Goal: Task Accomplishment & Management: Use online tool/utility

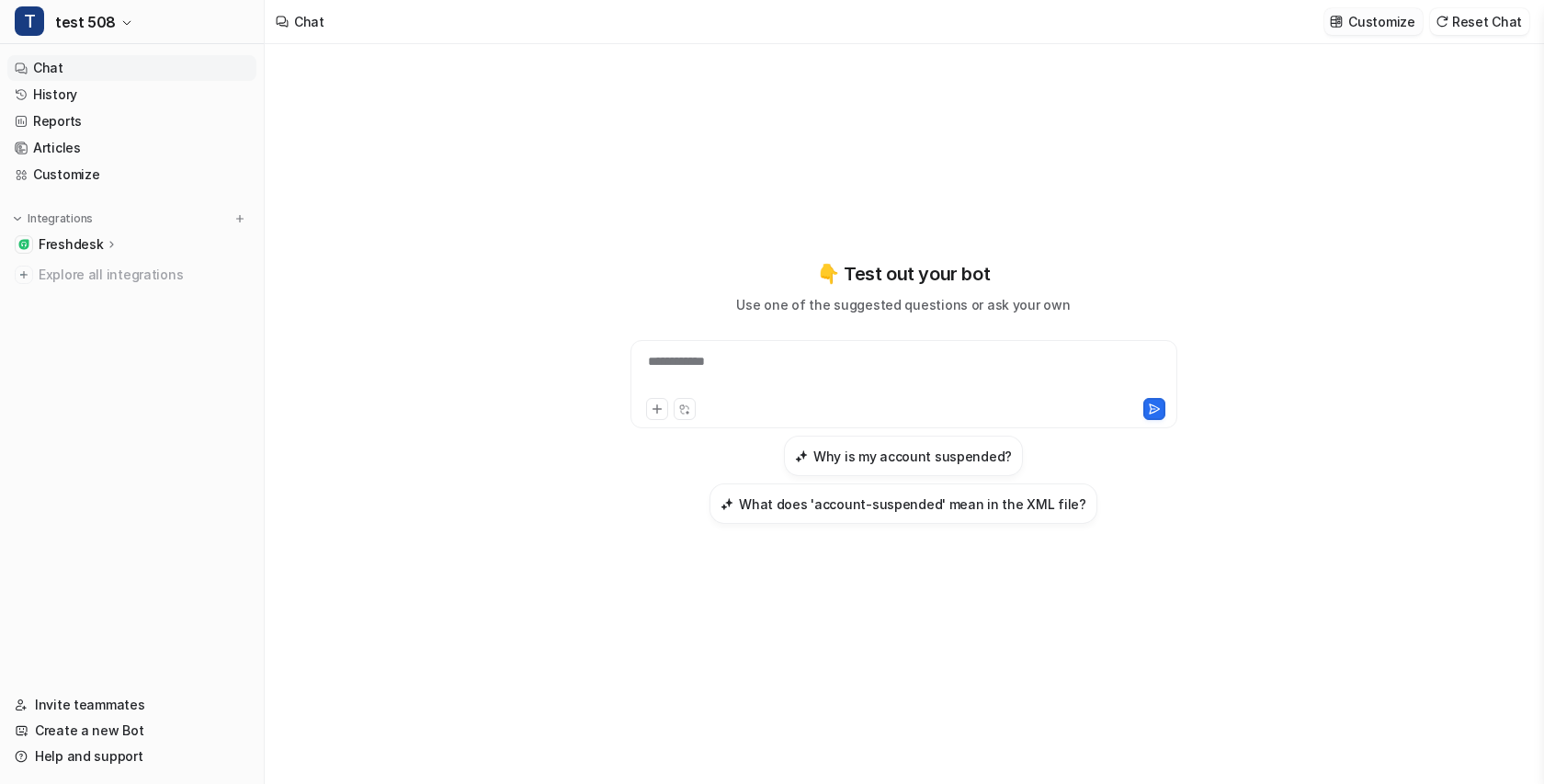
click at [1380, 22] on p "Customize" at bounding box center [1381, 22] width 66 height 20
click at [104, 28] on span "test 508" at bounding box center [86, 22] width 61 height 26
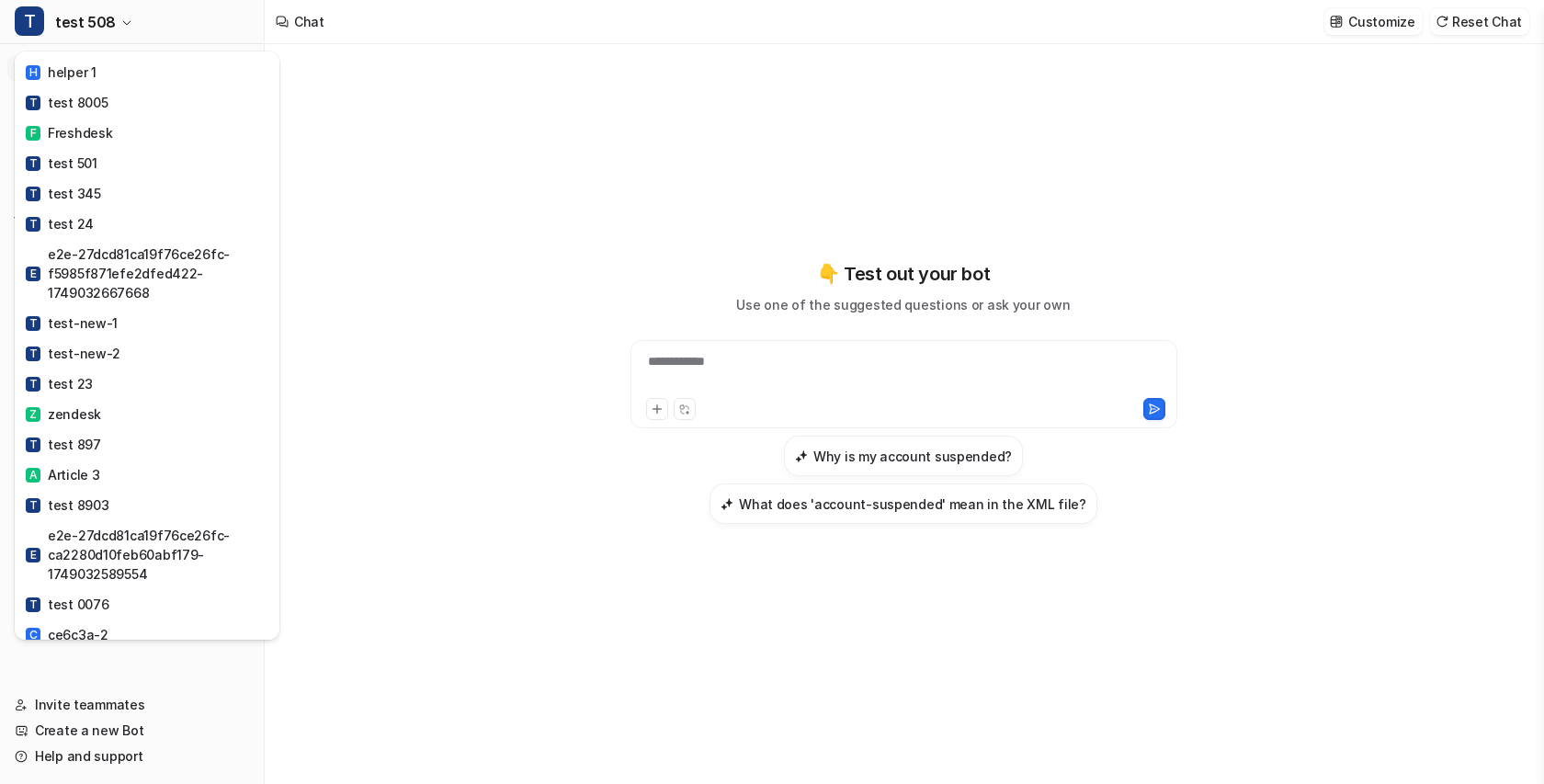
scroll to position [1180, 0]
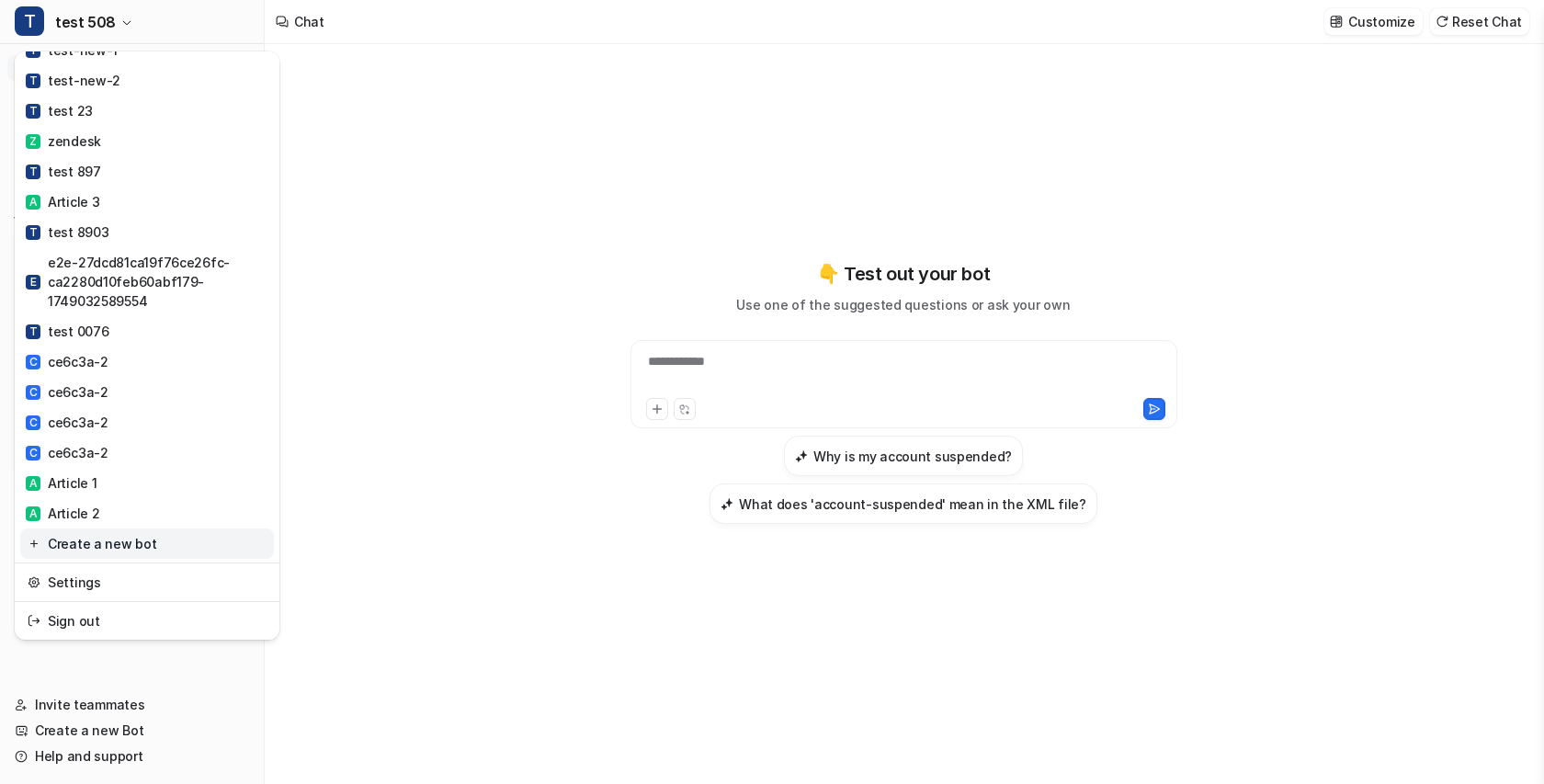
click at [62, 542] on link "Create a new bot" at bounding box center [148, 543] width 254 height 30
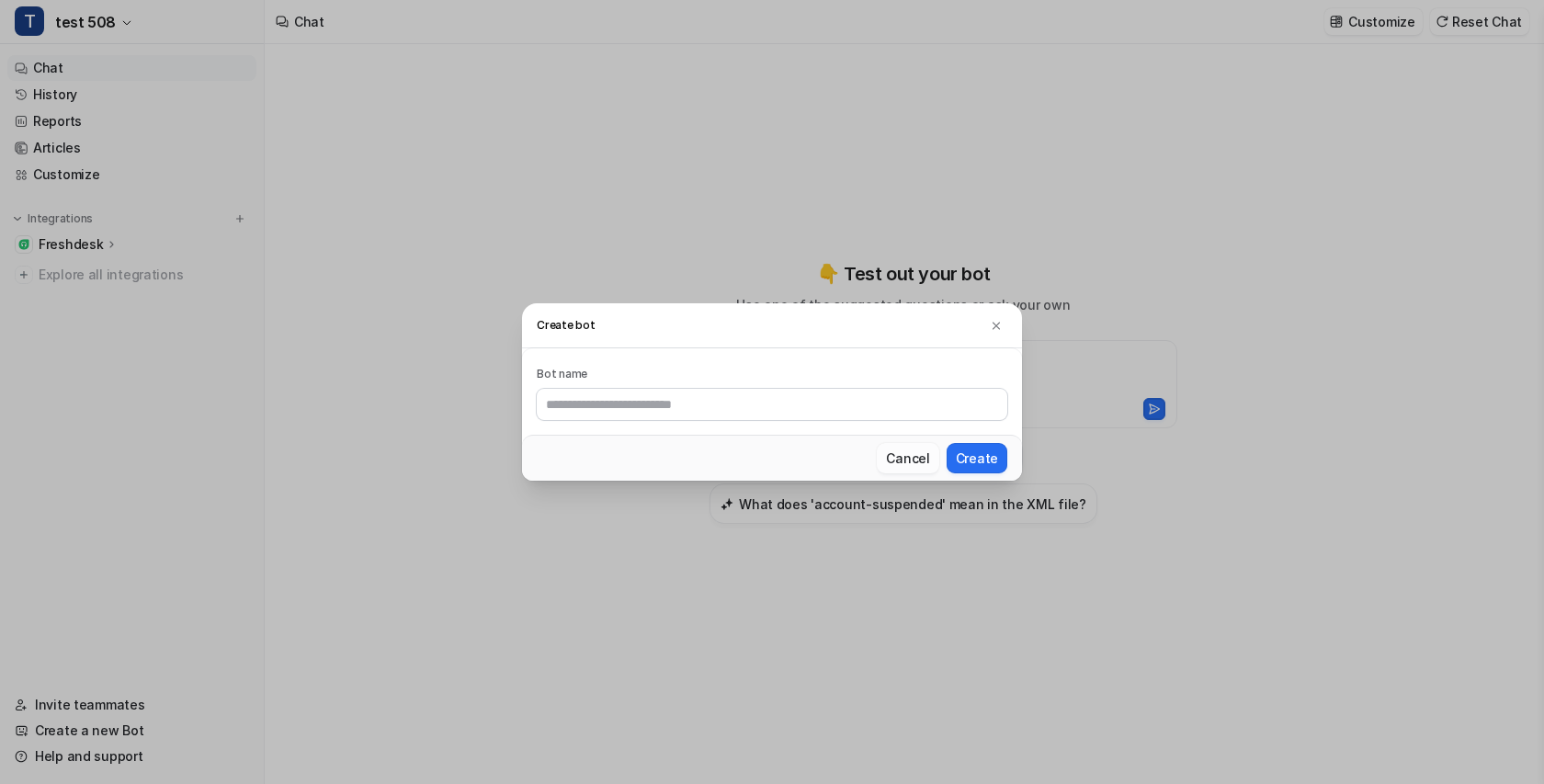
click at [923, 456] on button "Cancel" at bounding box center [907, 457] width 62 height 30
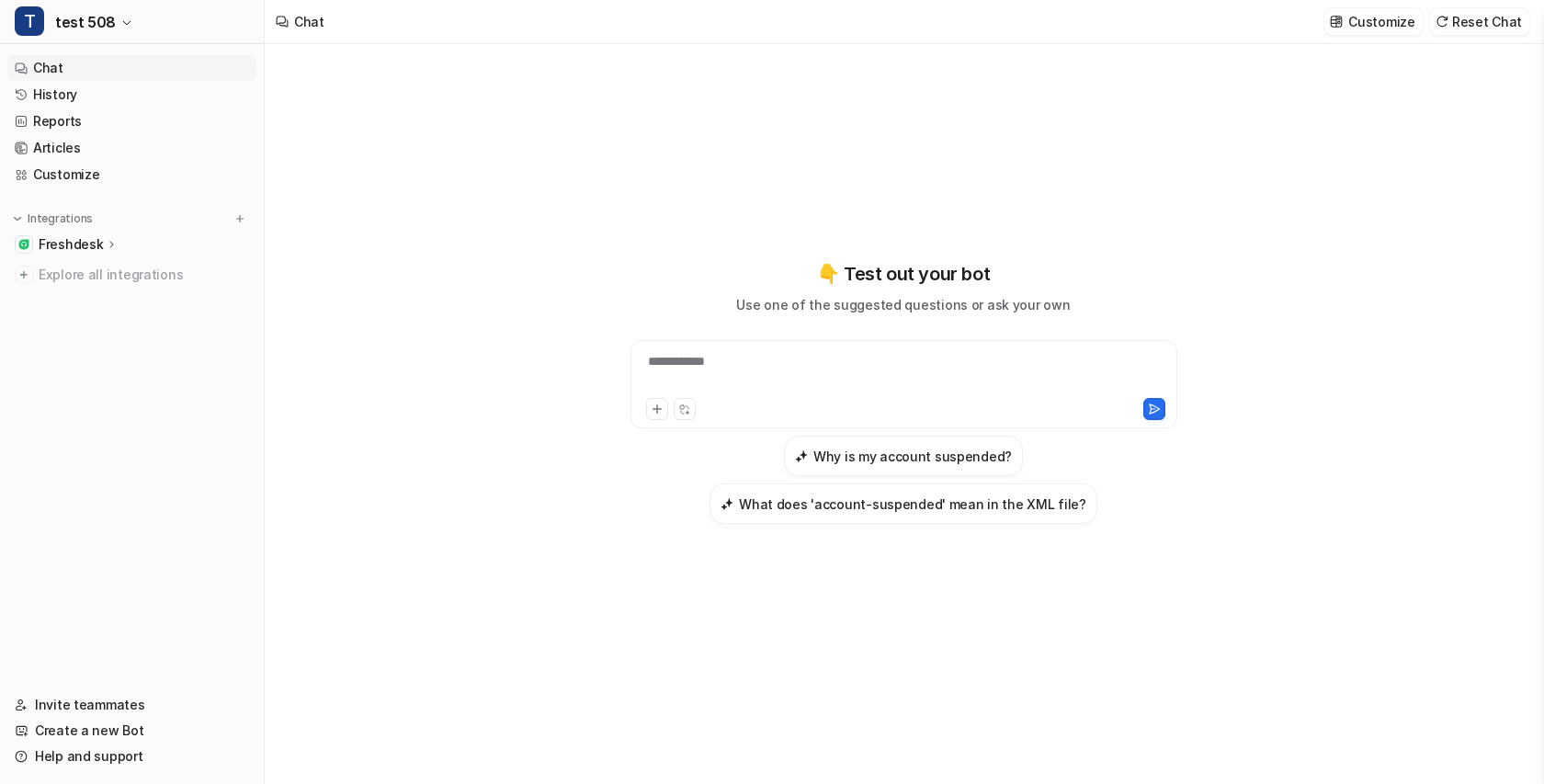
click at [240, 228] on div "Integrations Freshdesk Overview Sources AI Agent AI Copilot Explore all integra…" at bounding box center [131, 248] width 249 height 78
click at [240, 223] on img at bounding box center [239, 218] width 13 height 13
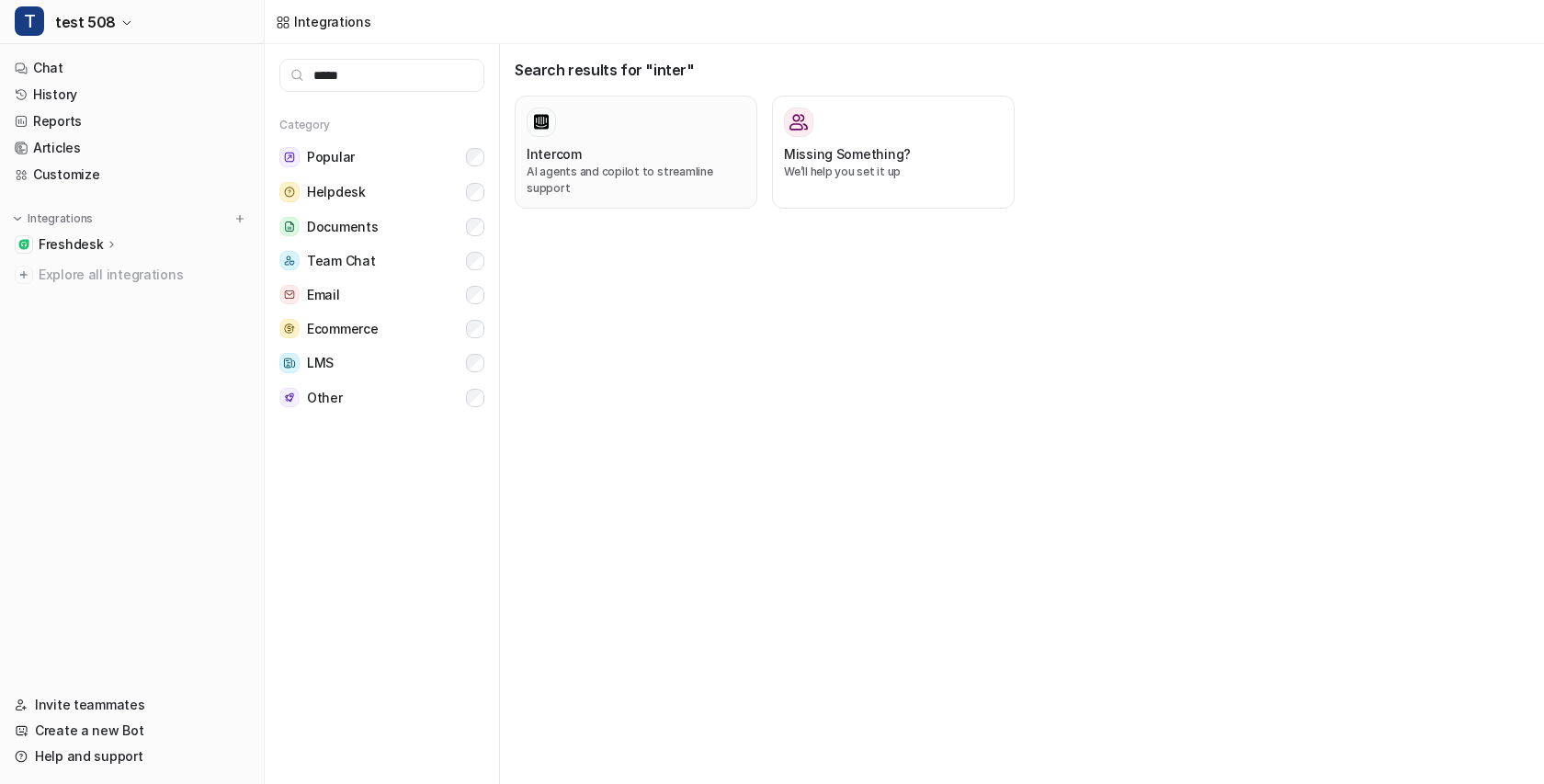
type input "*****"
click at [580, 159] on div "Intercom" at bounding box center [636, 154] width 218 height 20
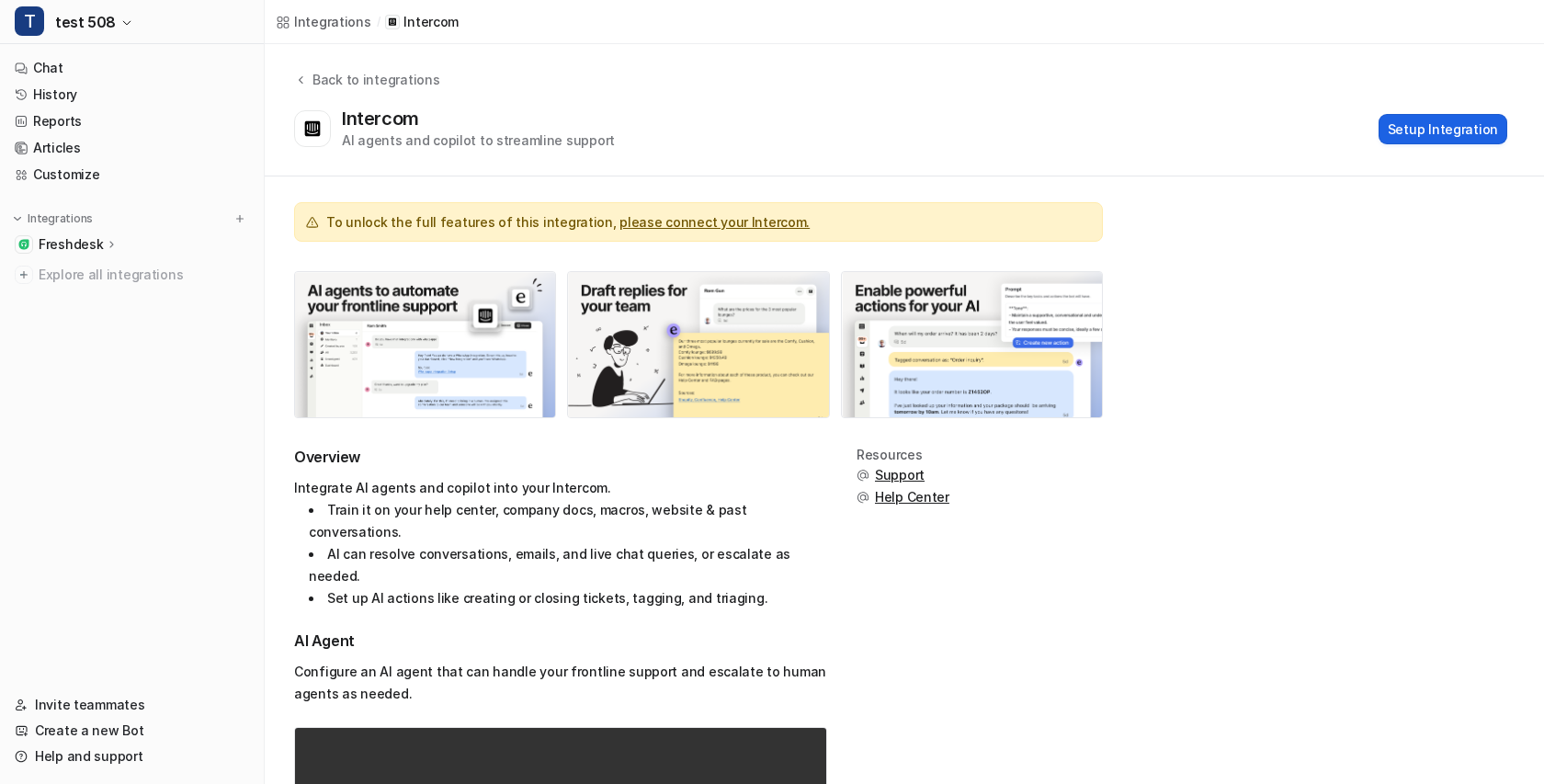
click at [1425, 120] on button "Setup Integration" at bounding box center [1443, 129] width 129 height 30
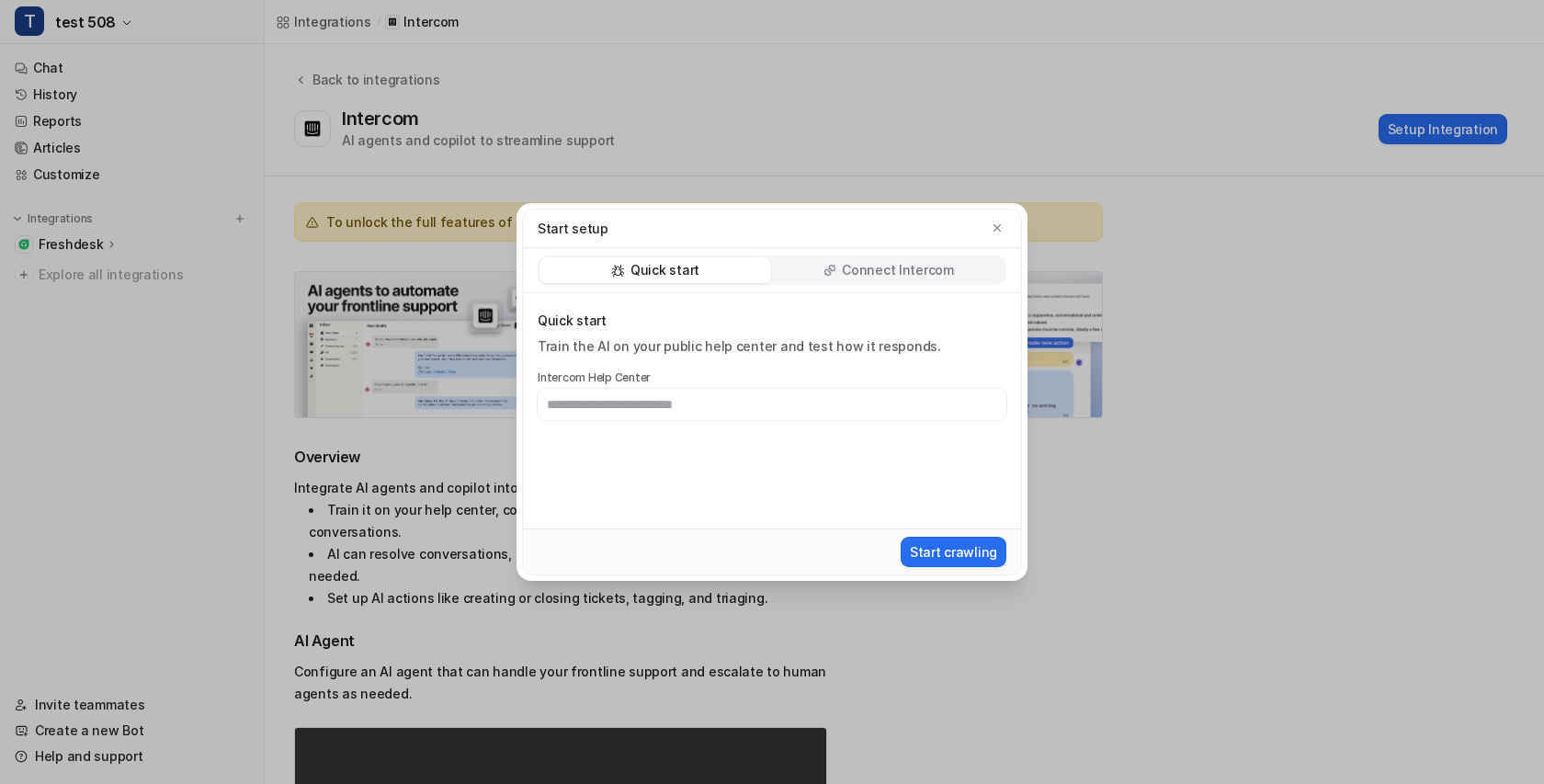
click at [820, 285] on div "Quick start Connect Intercom" at bounding box center [772, 271] width 498 height 45
click at [875, 258] on div "Connect Intercom" at bounding box center [888, 270] width 231 height 26
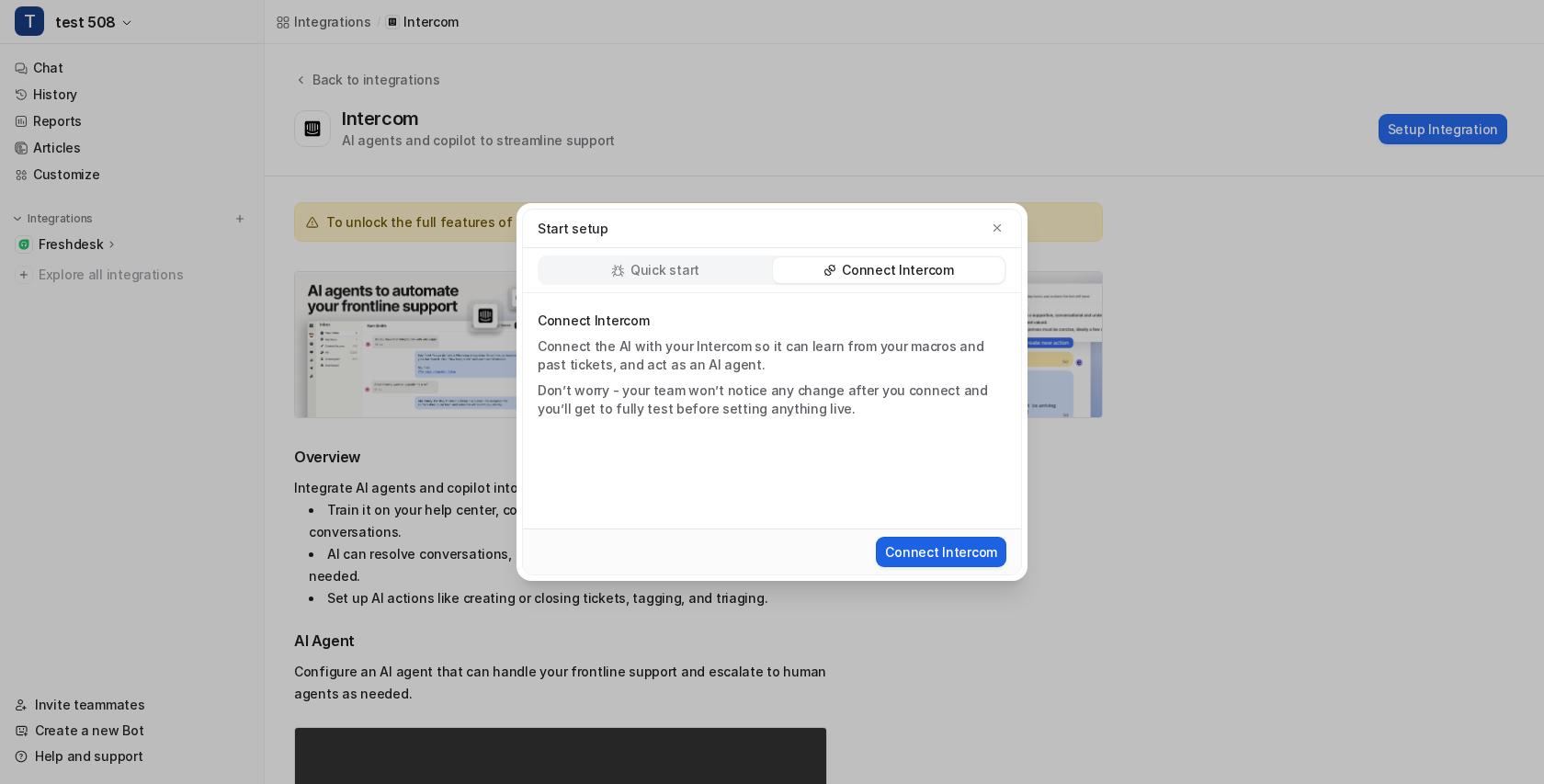
click at [924, 548] on button "Connect Intercom" at bounding box center [941, 551] width 131 height 30
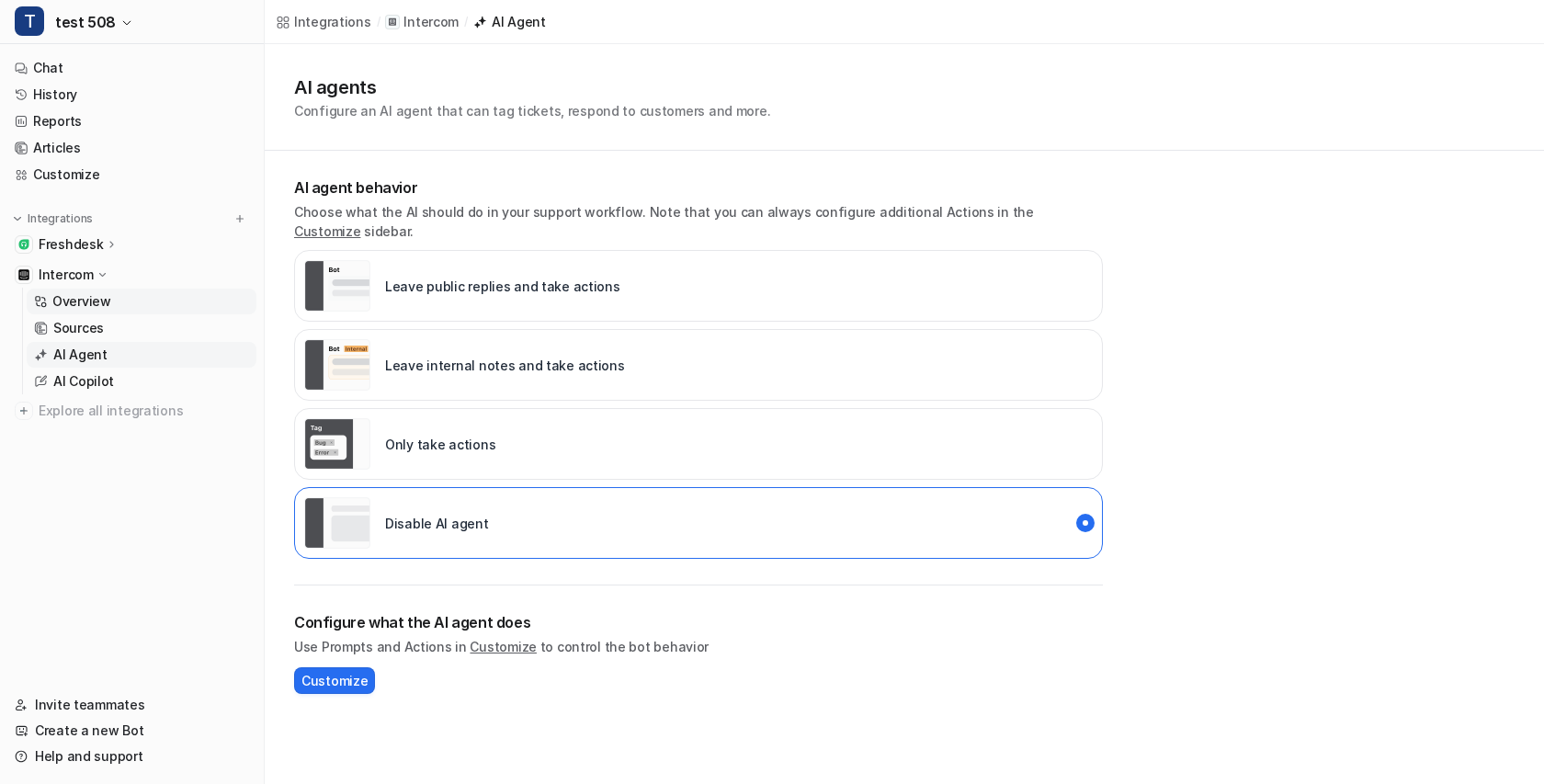
click at [91, 297] on p "Overview" at bounding box center [82, 301] width 59 height 19
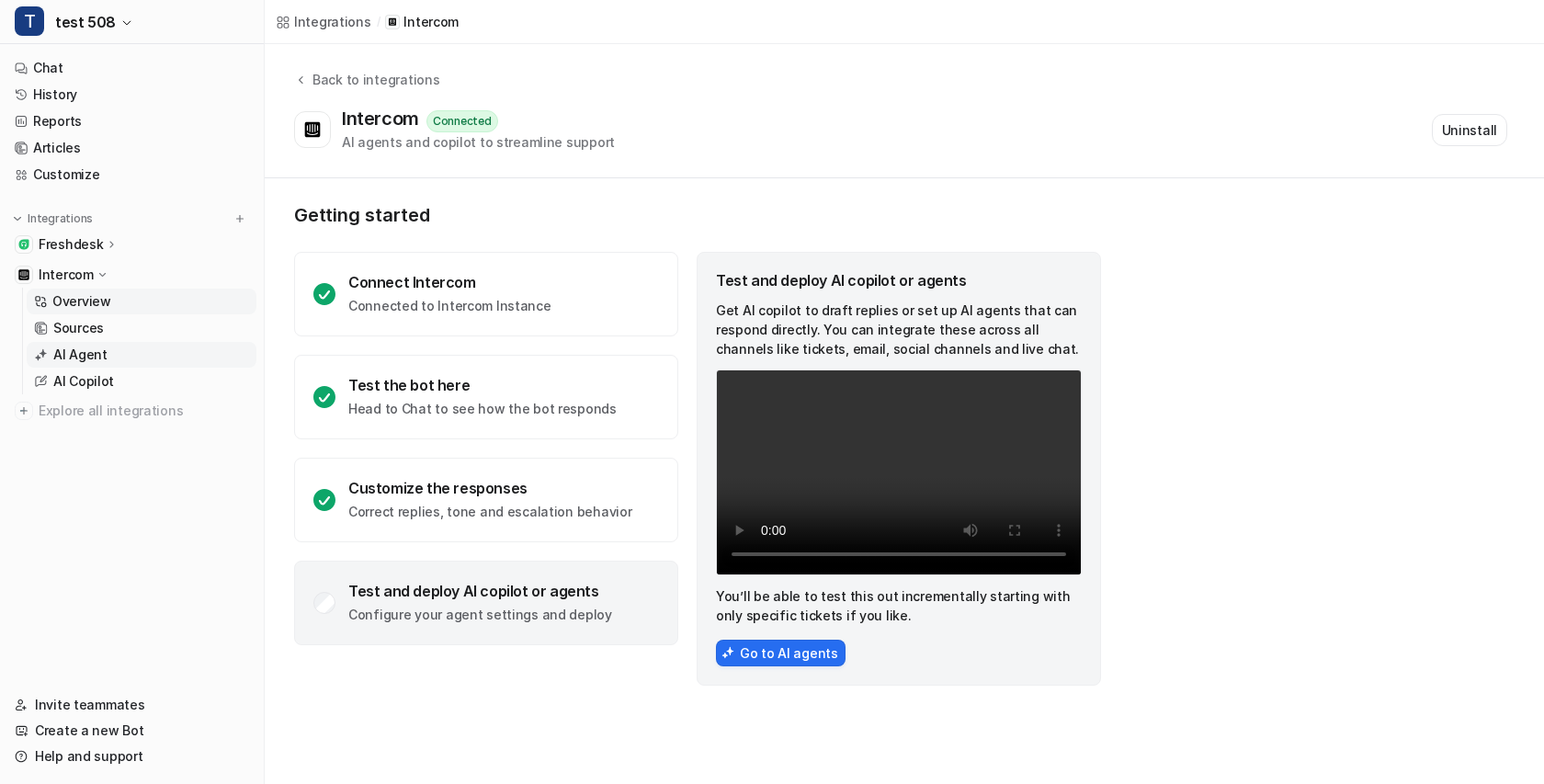
click at [70, 344] on link "AI Agent" at bounding box center [141, 354] width 229 height 26
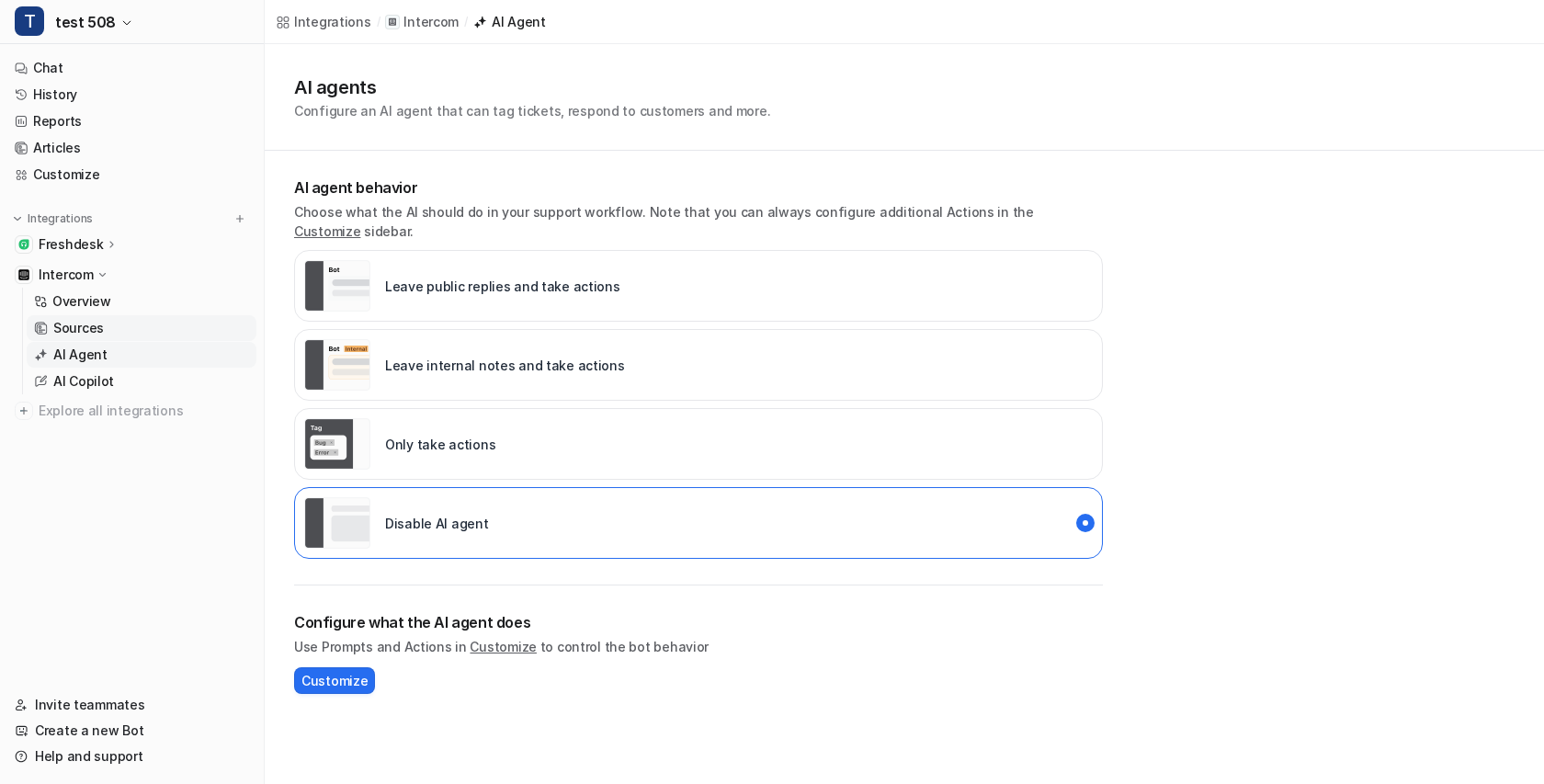
click at [77, 320] on p "Sources" at bounding box center [78, 328] width 50 height 19
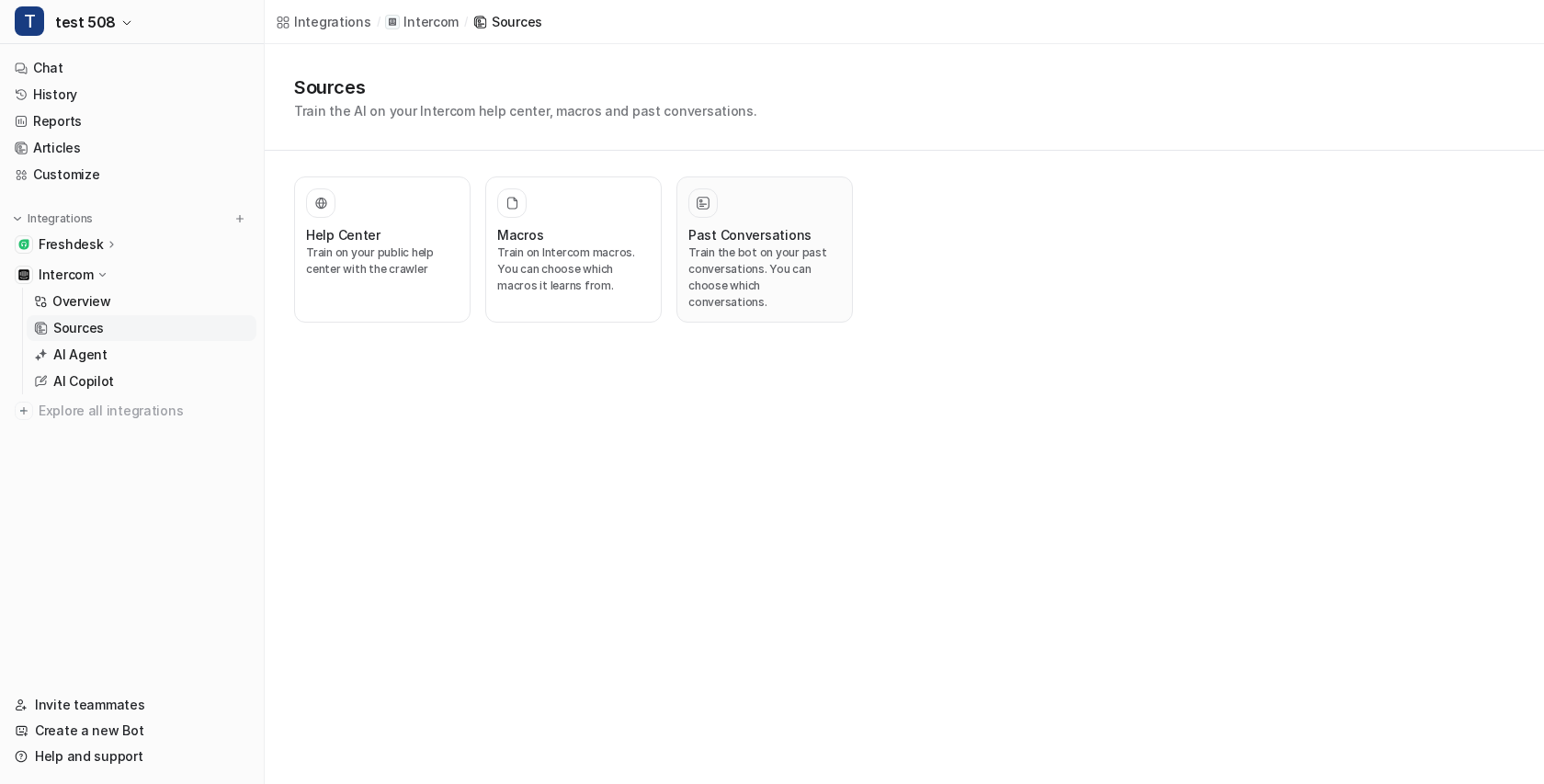
click at [741, 253] on p "Train the bot on your past conversations. You can choose which conversations." at bounding box center [764, 276] width 153 height 66
click at [103, 359] on p "AI Agent" at bounding box center [80, 354] width 54 height 19
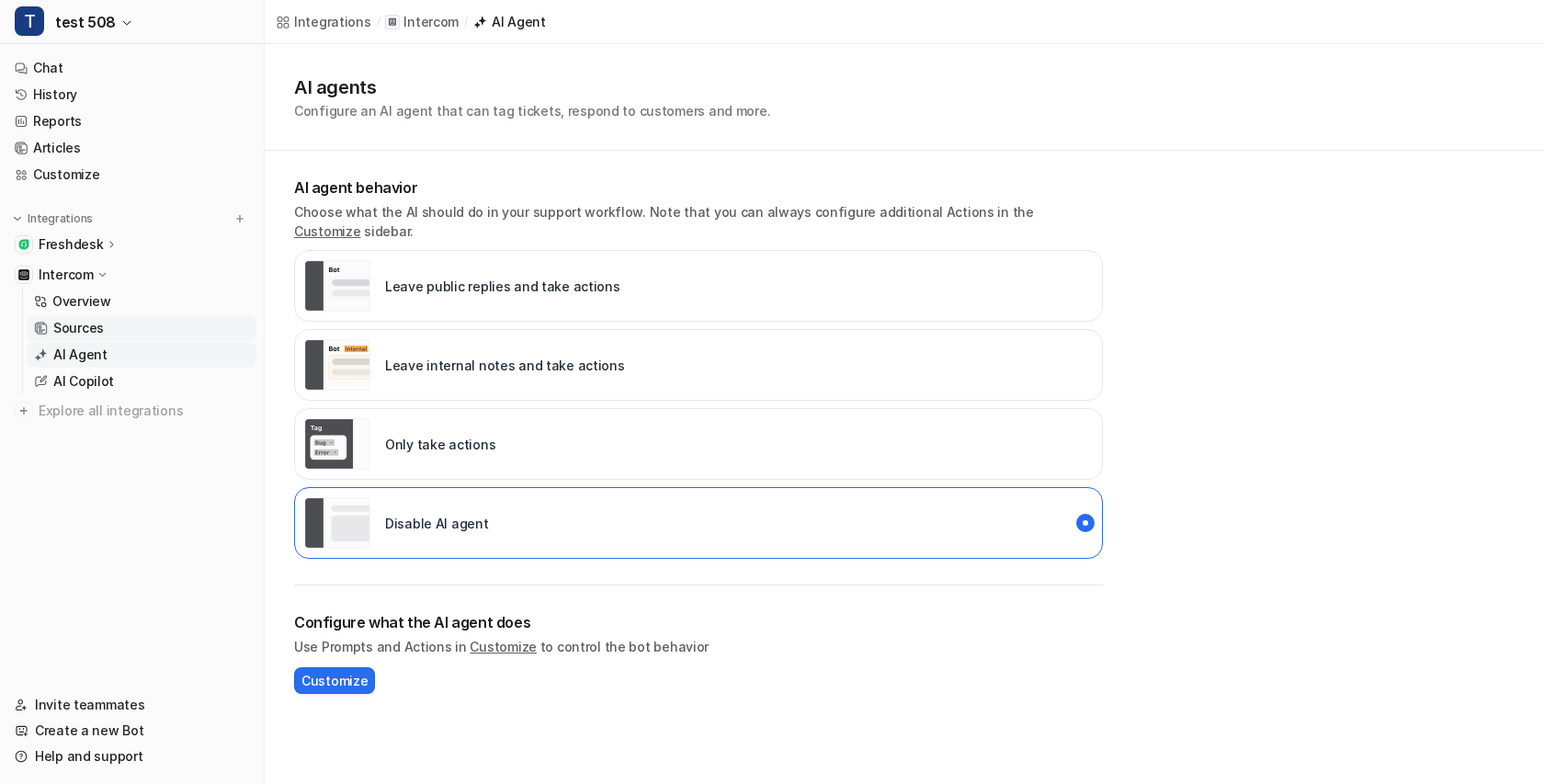
click at [77, 322] on p "Sources" at bounding box center [78, 328] width 50 height 19
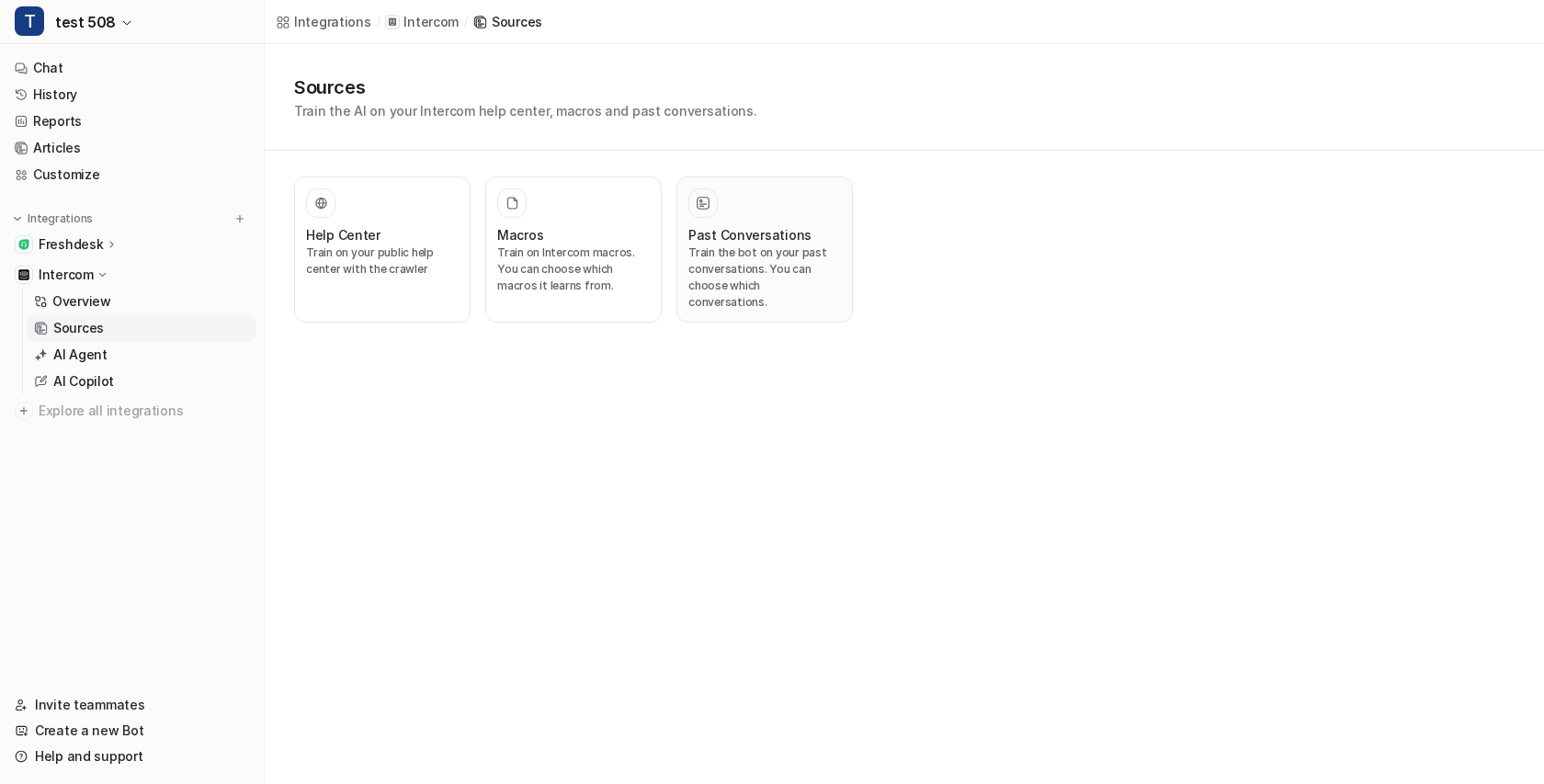
click at [741, 260] on p "Train the bot on your past conversations. You can choose which conversations." at bounding box center [764, 276] width 153 height 66
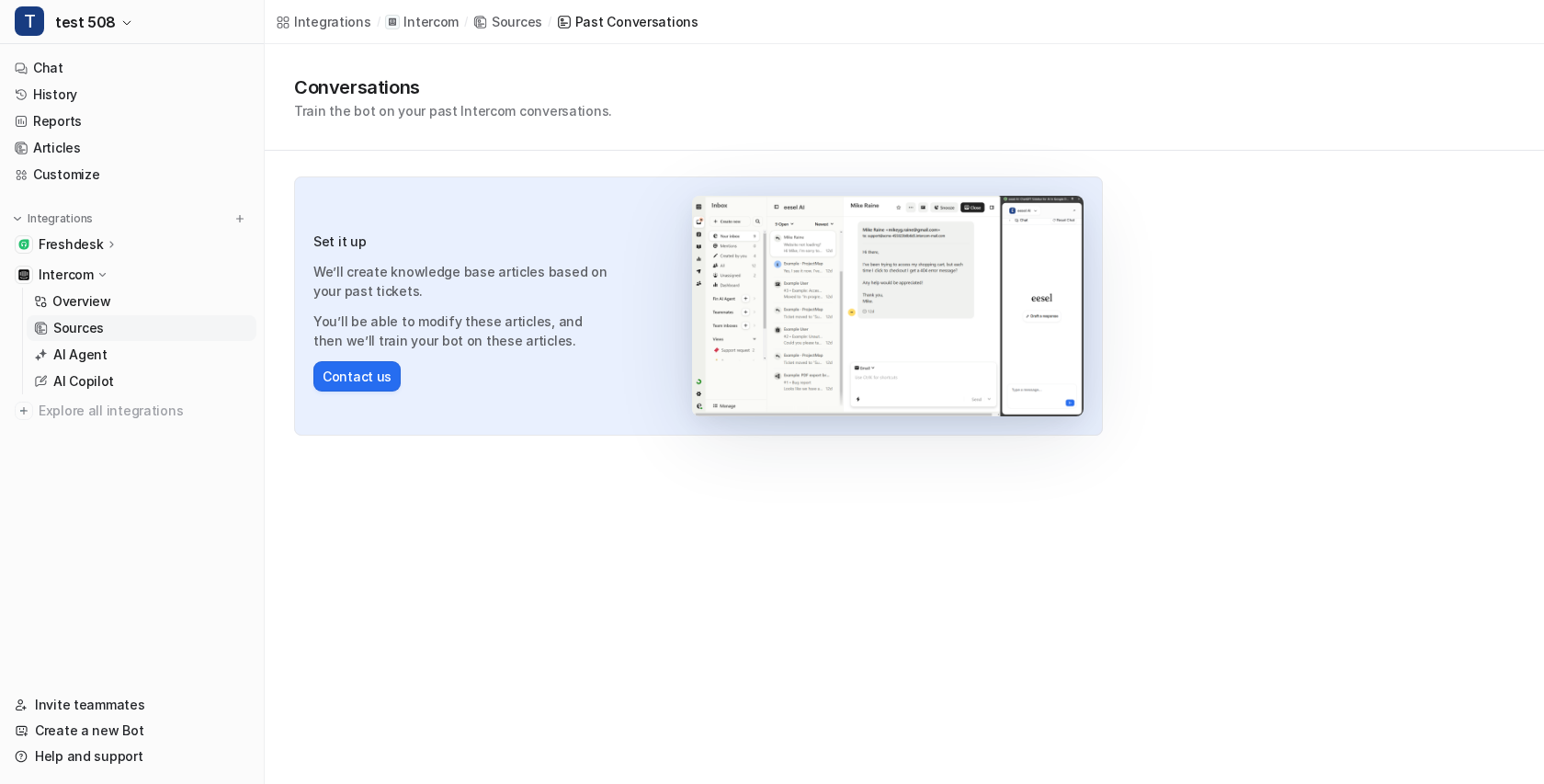
click at [816, 56] on div "Conversations Train the bot on your past Intercom conversations." at bounding box center [904, 97] width 1279 height 106
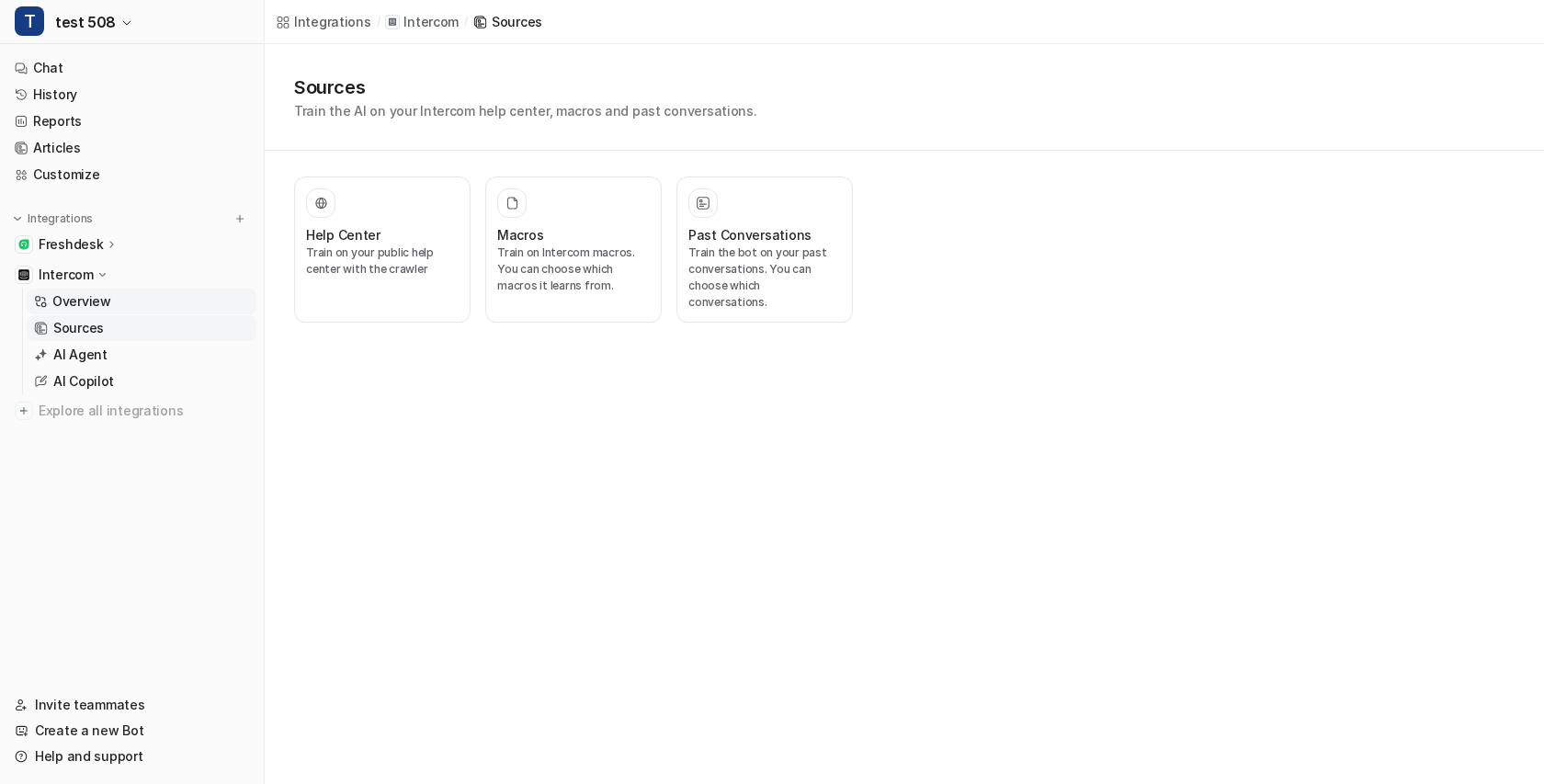
click at [79, 293] on p "Overview" at bounding box center [82, 301] width 59 height 19
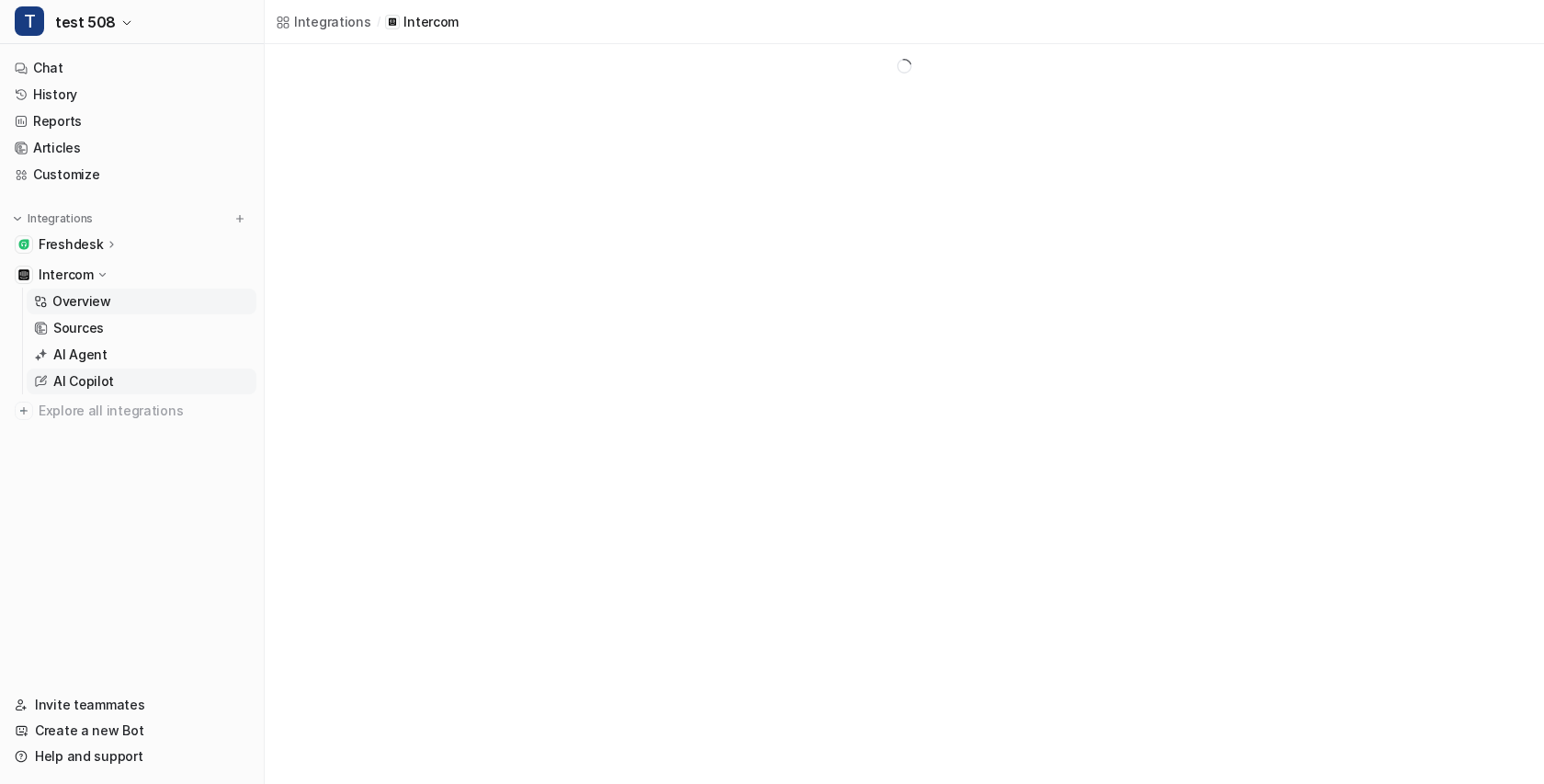
click at [85, 377] on p "AI Copilot" at bounding box center [84, 381] width 61 height 19
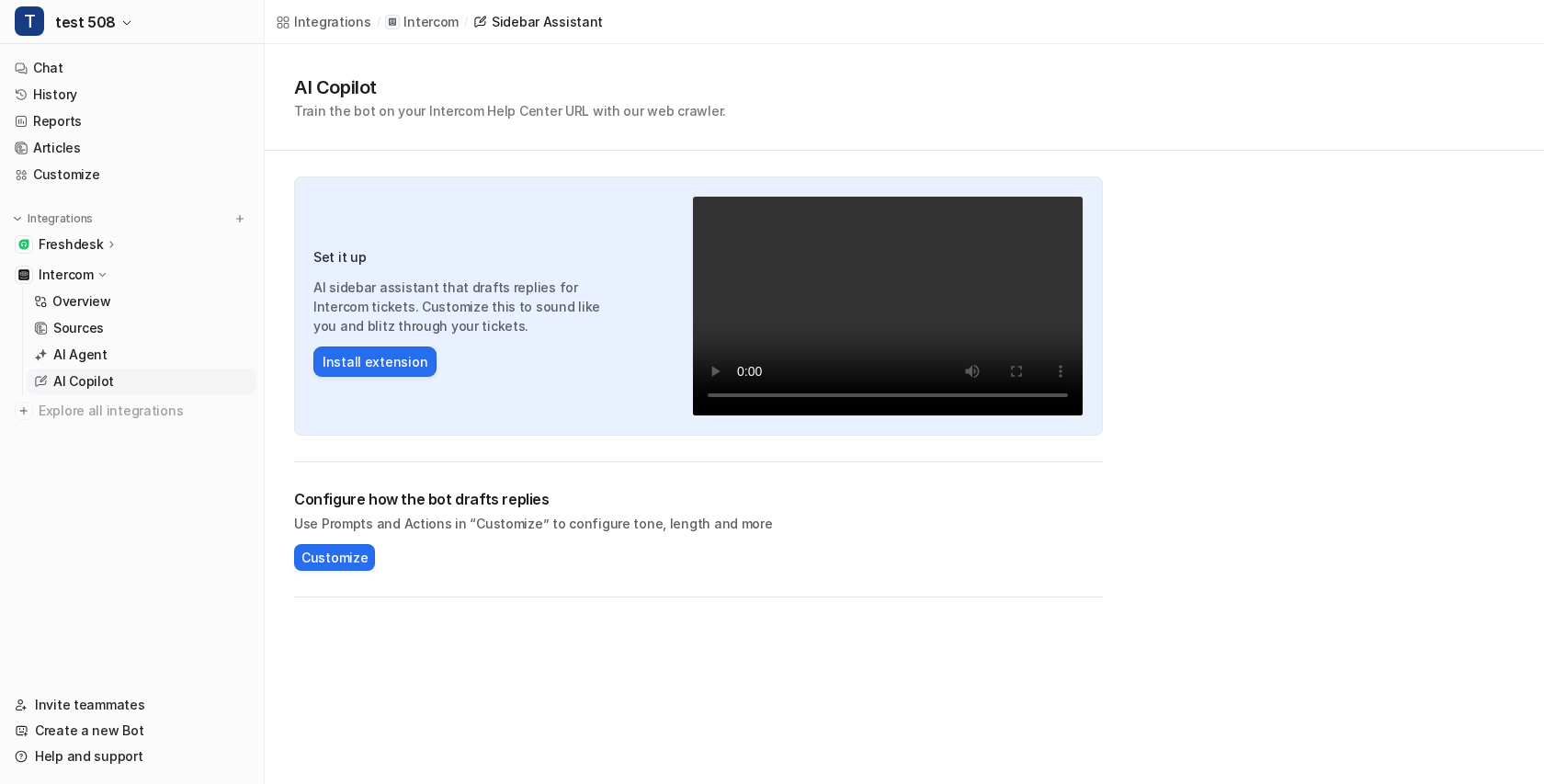
click at [85, 377] on p "AI Copilot" at bounding box center [84, 381] width 61 height 19
click at [91, 322] on p "Sources" at bounding box center [78, 328] width 50 height 19
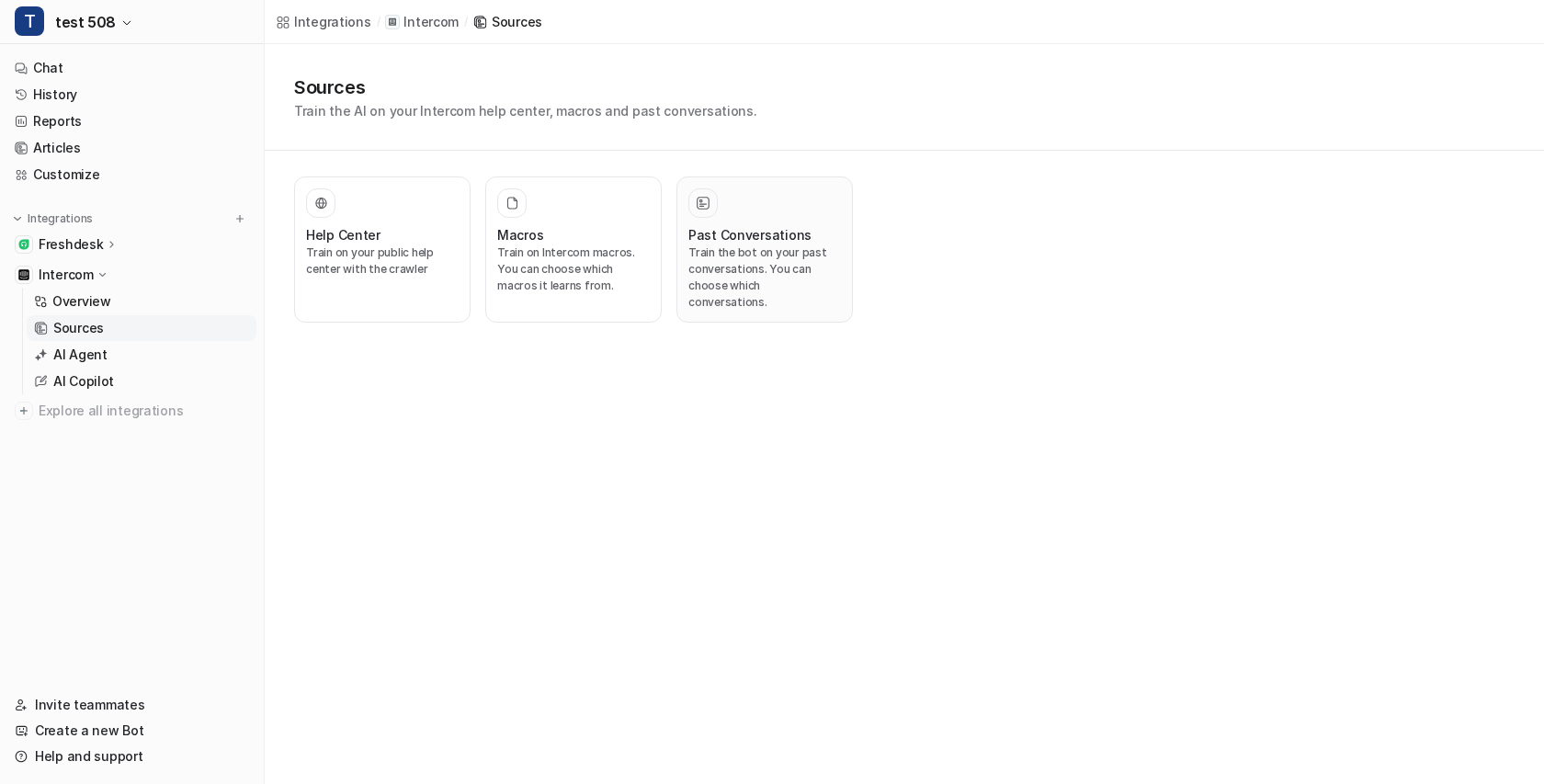
click at [741, 235] on h3 "Past Conversations" at bounding box center [749, 235] width 123 height 20
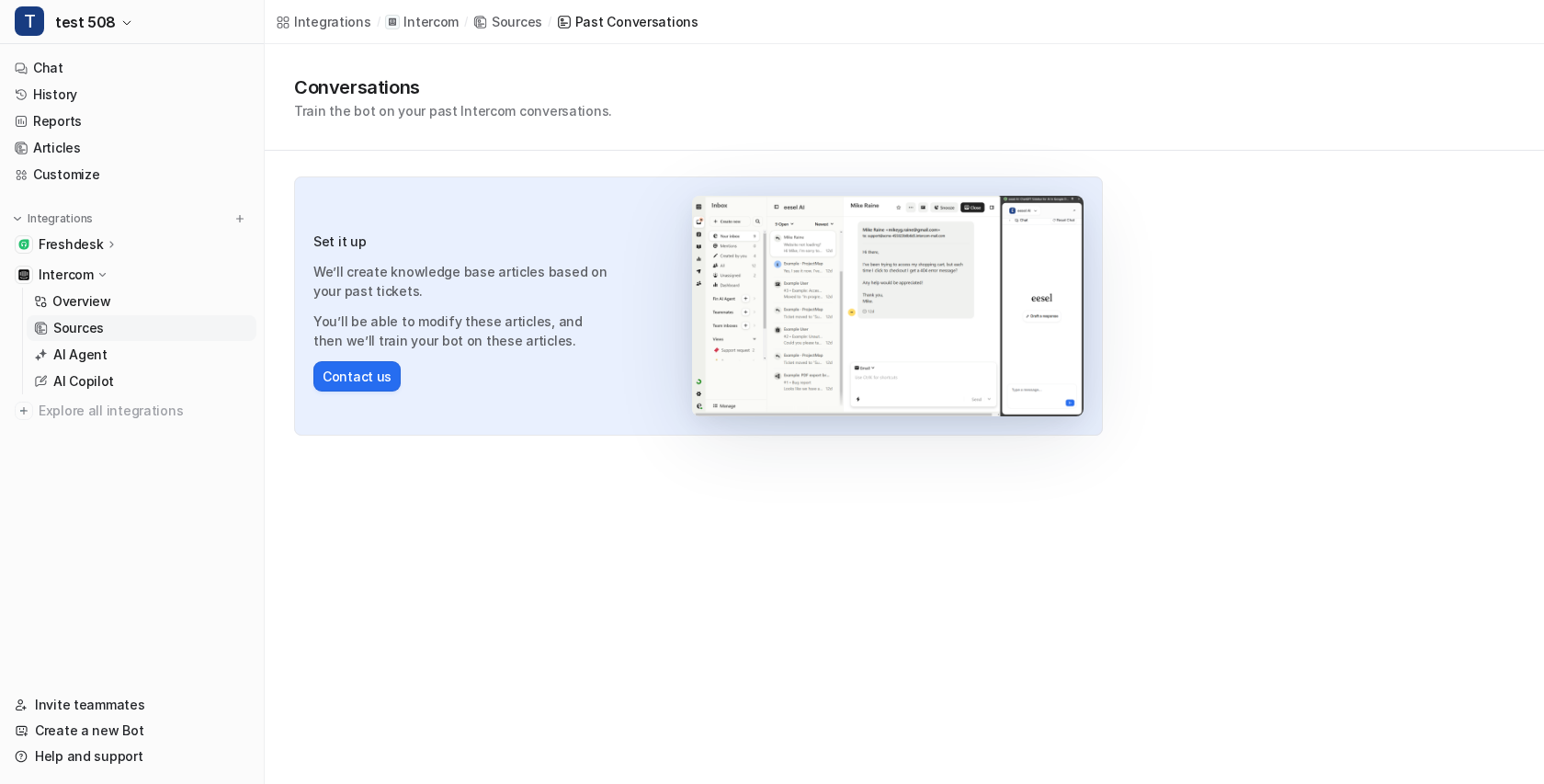
click at [688, 611] on div "Integrations / Intercom / Sources / Past Conversations Conversations Train the …" at bounding box center [772, 392] width 1544 height 784
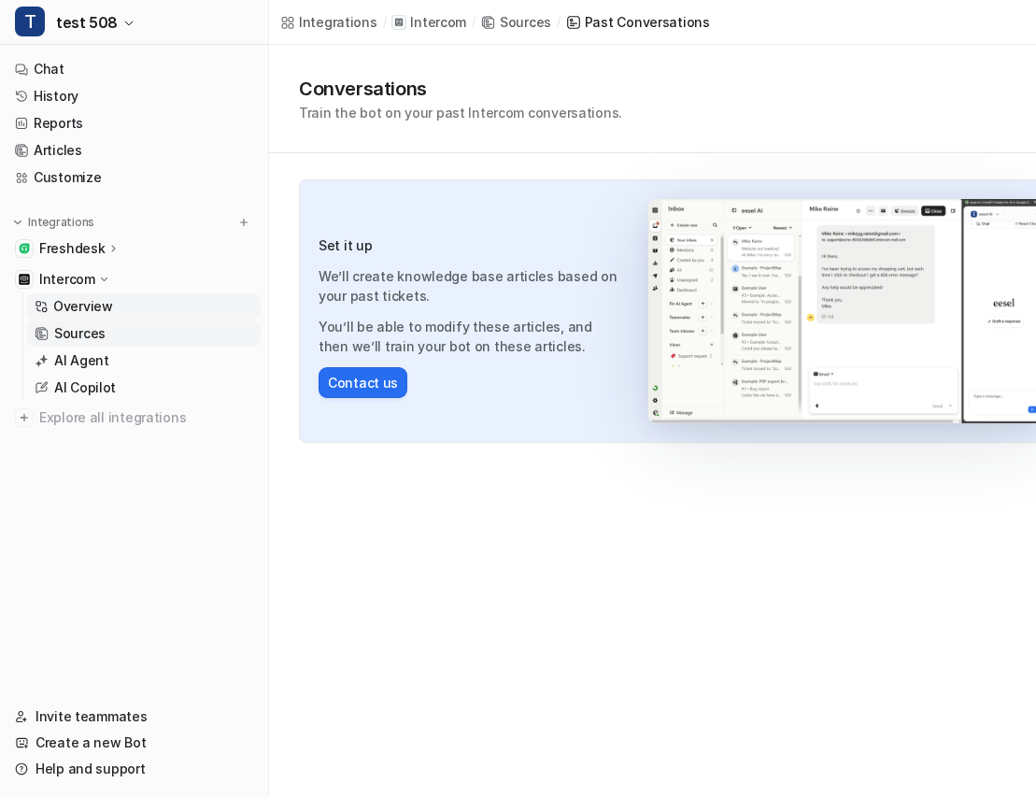
click at [111, 306] on link "Overview" at bounding box center [143, 306] width 233 height 26
click at [78, 364] on p "AI Agent" at bounding box center [81, 360] width 55 height 19
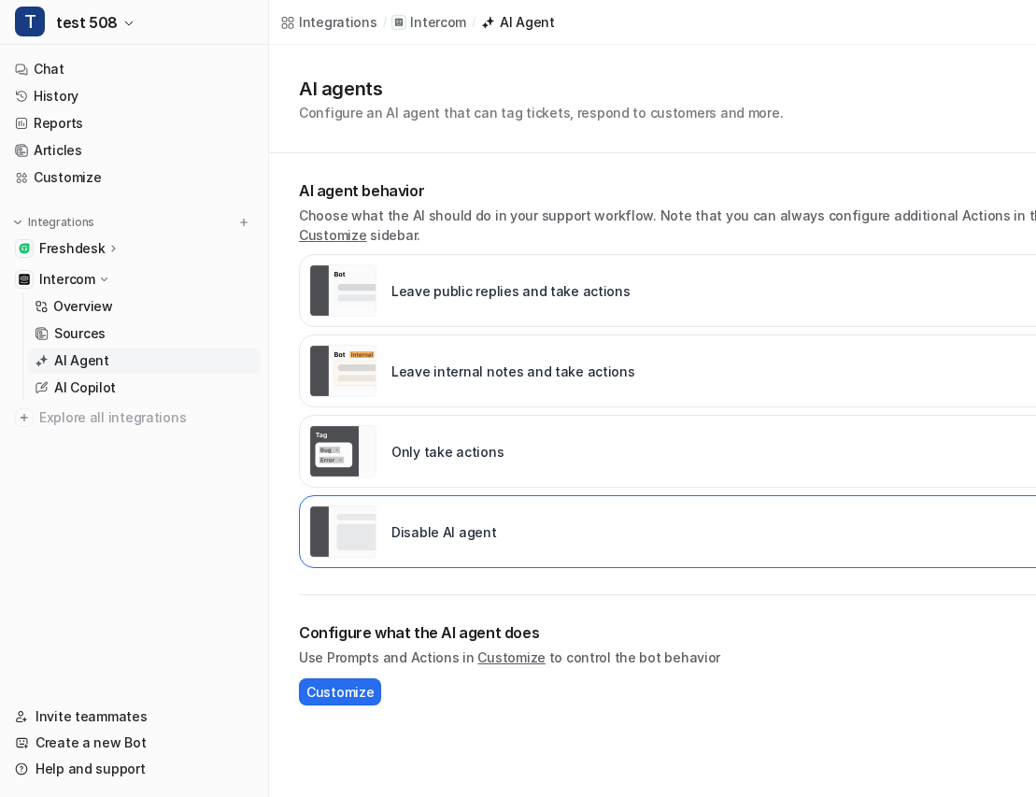
click at [680, 294] on div "Leave public replies and take actions" at bounding box center [682, 290] width 767 height 73
